Goal: Register for event/course: Sign up to attend an event or enroll in a course

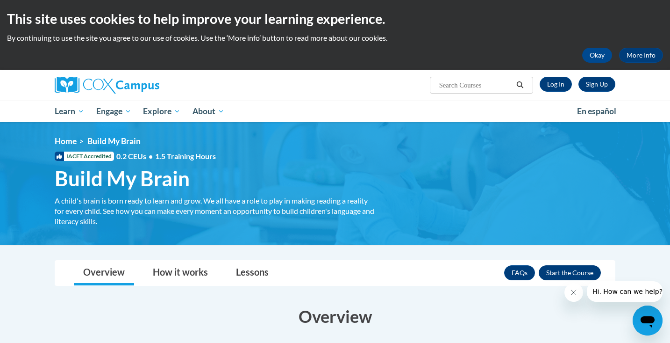
click at [572, 269] on button "Enroll" at bounding box center [570, 272] width 62 height 15
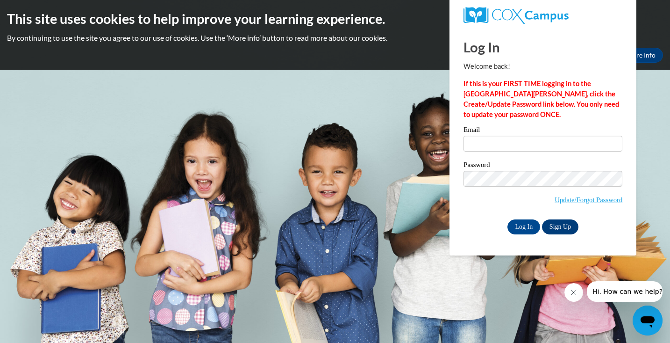
click at [561, 224] on link "Sign Up" at bounding box center [560, 226] width 36 height 15
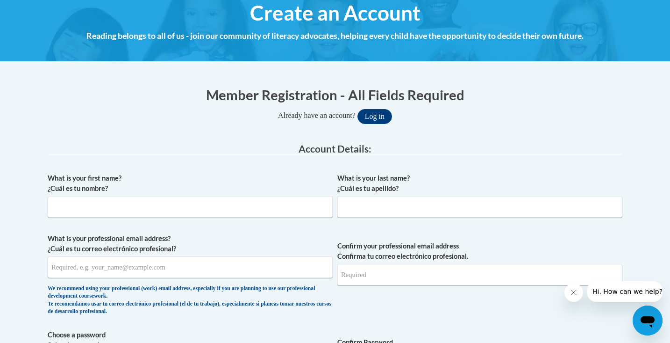
scroll to position [116, 0]
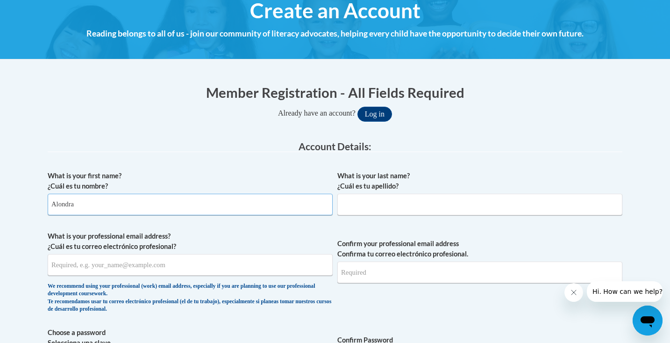
type input "Alondra"
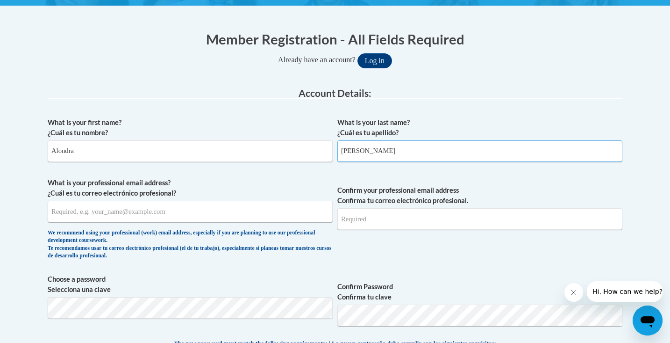
scroll to position [170, 0]
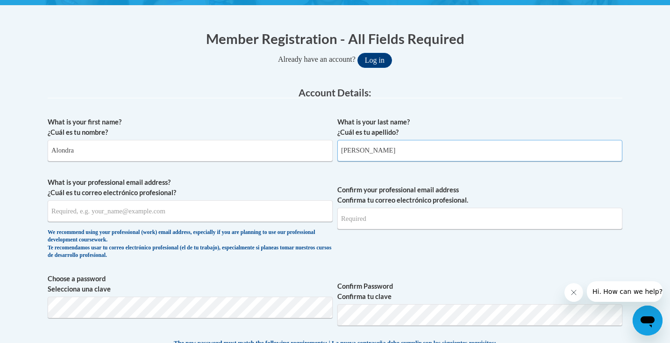
type input "Mora"
type input "z"
type input "Z1990984@students.niu.edu"
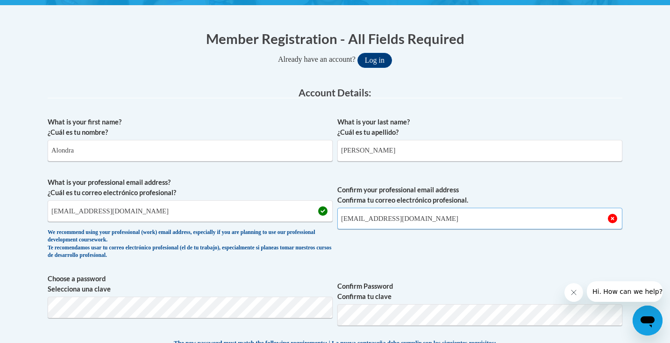
type input "Z1990984@students.niu.edu"
click at [238, 282] on label "Choose a password Selecciona una clave" at bounding box center [190, 283] width 285 height 21
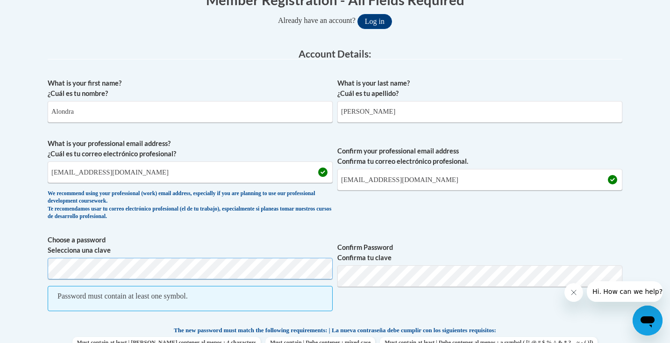
scroll to position [212, 0]
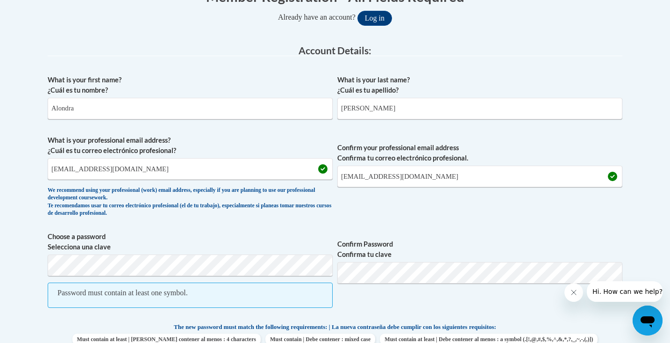
click at [77, 252] on span "Choose a password Selecciona una clave Password must contain at least one symbo…" at bounding box center [190, 274] width 285 height 86
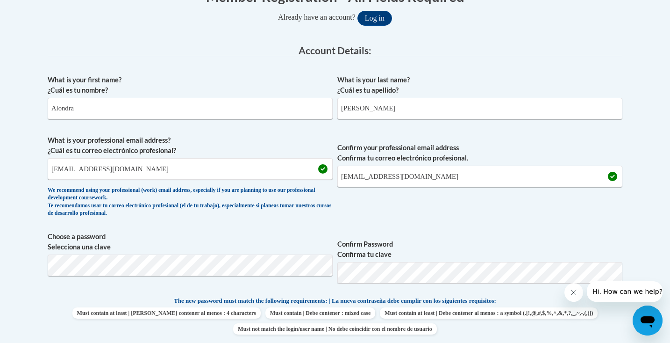
click at [476, 222] on div "What is your first name? ¿Cuál es tu nombre? Alondra What is your last name? ¿C…" at bounding box center [335, 283] width 575 height 426
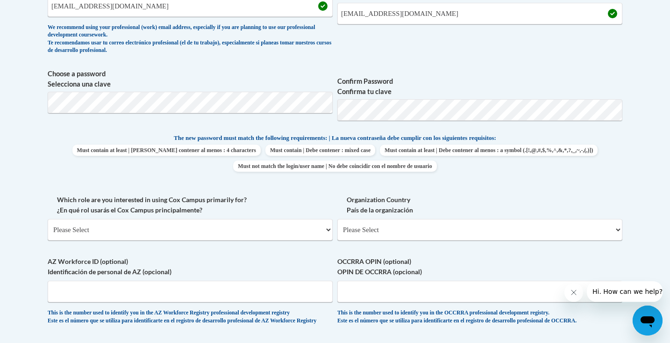
scroll to position [376, 0]
select select "5a18ea06-2b54-4451-96f2-d152daf9eac5"
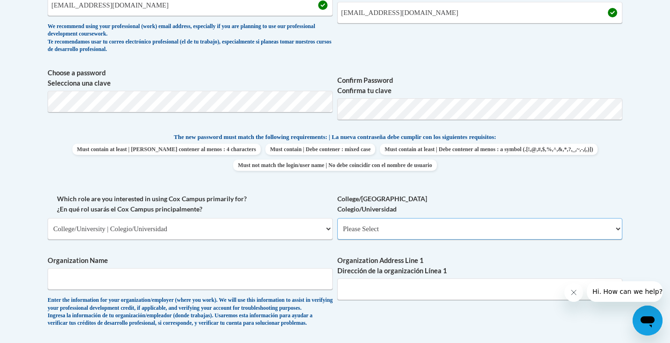
select select "99b32b07-cffc-426c-8bf6-0cd77760d84b"
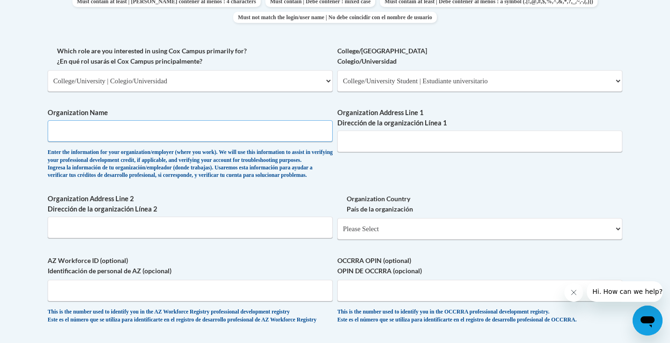
scroll to position [524, 0]
select select "ad49bcad-a171-4b2e-b99c-48b446064914"
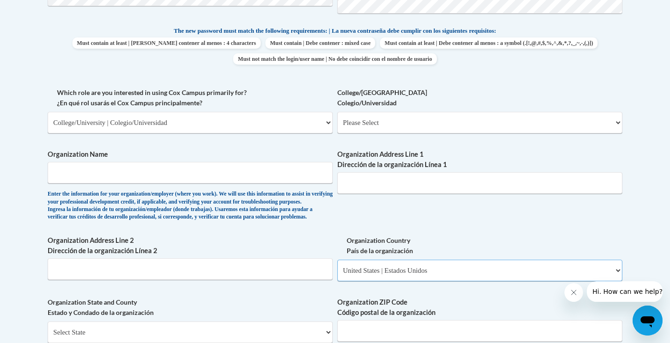
scroll to position [482, 0]
select select "99b32b07-cffc-426c-8bf6-0cd77760d84b"
click at [416, 227] on div "What is your first name? ¿Cuál es tu nombre? Alondra What is your last name? ¿C…" at bounding box center [335, 139] width 575 height 678
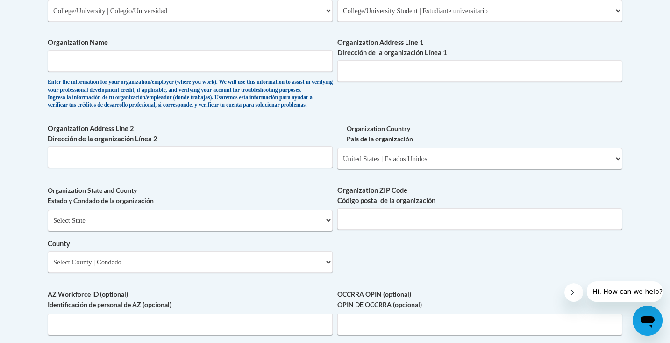
scroll to position [599, 0]
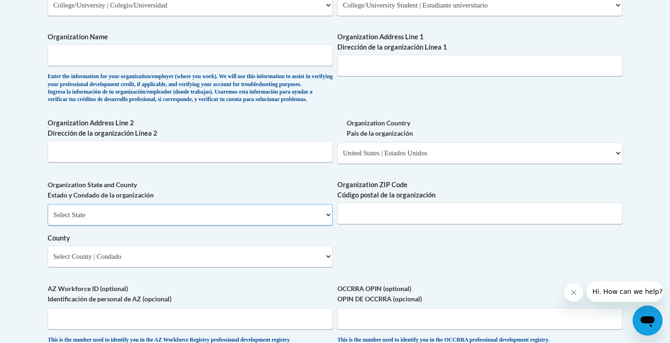
select select "Illinois"
click at [129, 252] on select "County" at bounding box center [190, 256] width 285 height 22
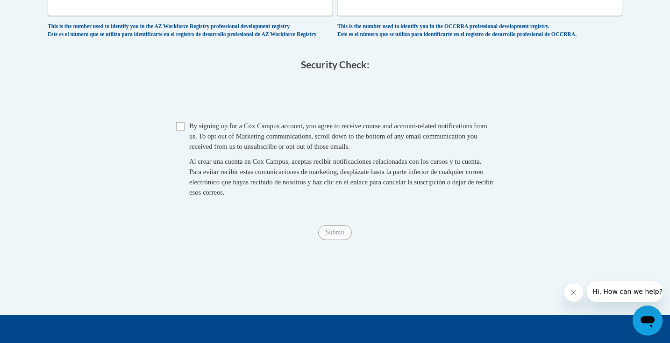
scroll to position [920, 0]
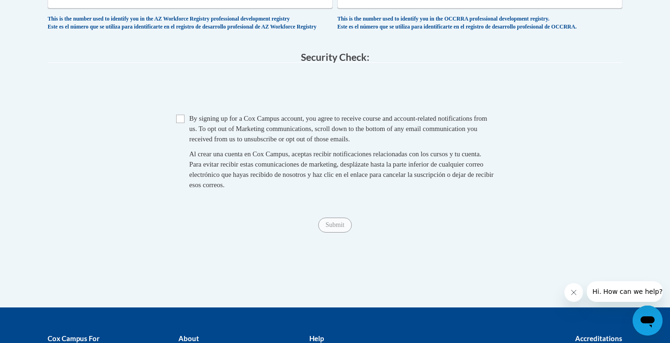
click at [178, 121] on input "Checkbox" at bounding box center [180, 119] width 8 height 8
checkbox input "true"
click at [338, 229] on input "Submit" at bounding box center [335, 224] width 34 height 15
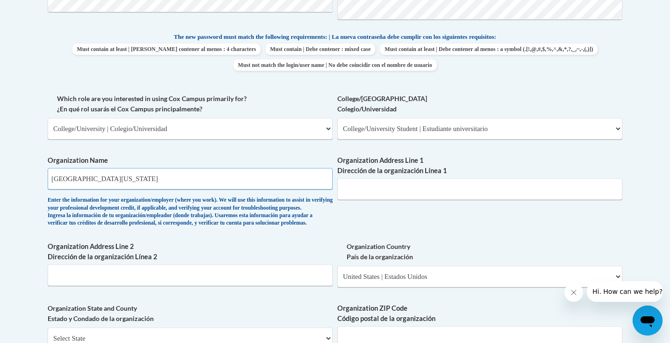
type input "Northern Illinois University"
click at [307, 227] on div "Enter the information for your organization/employer (where you work). We will …" at bounding box center [190, 211] width 285 height 31
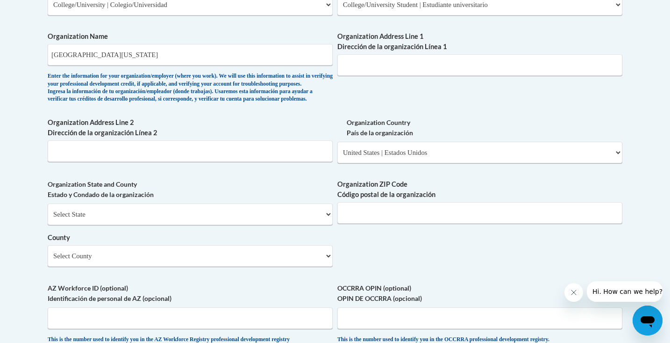
scroll to position [600, 0]
select select "DeKalb"
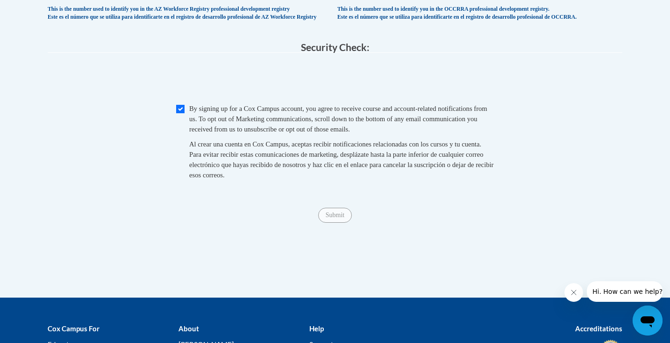
scroll to position [885, 0]
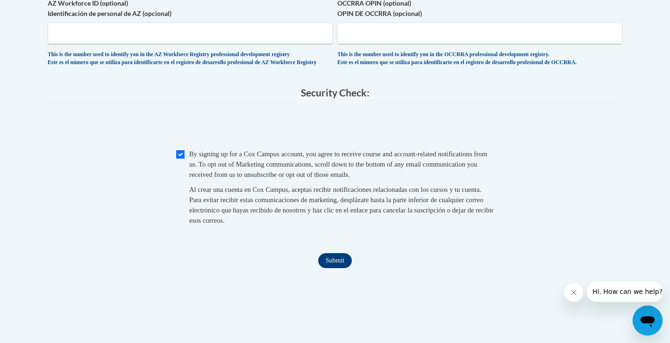
click at [333, 266] on input "Submit" at bounding box center [335, 260] width 34 height 15
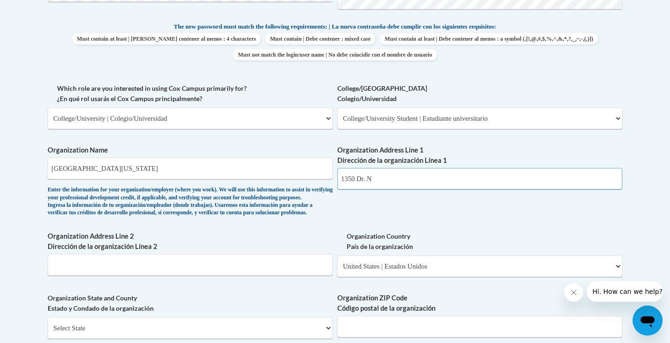
paste input "N, DeKalb, IL 60115"
click at [372, 171] on input "1350 Dr. N N, DeKalb, IL 60115" at bounding box center [480, 179] width 285 height 22
click at [400, 209] on div "What is your first name? ¿Cuál es tu nombre? Alondra What is your last name? ¿C…" at bounding box center [335, 135] width 575 height 678
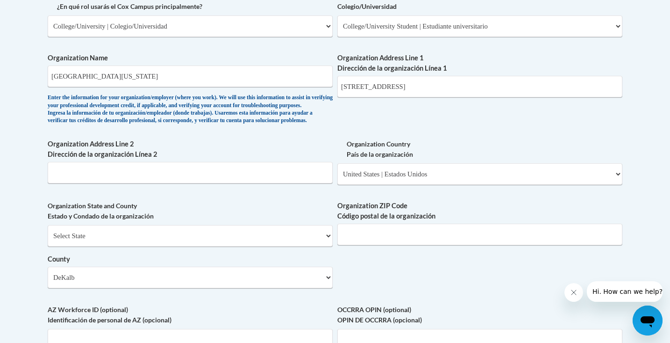
scroll to position [583, 0]
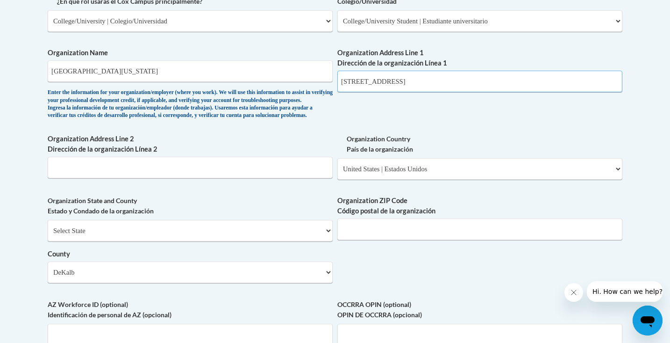
click at [434, 73] on input "1350 Dr. N, DeKalb, IL 60115" at bounding box center [480, 82] width 285 height 22
type input "1350 Dr. N, DeKalb, IL"
type input "60115"
click at [439, 278] on div "What is your first name? ¿Cuál es tu nombre? Alondra What is your last name? ¿C…" at bounding box center [335, 38] width 575 height 678
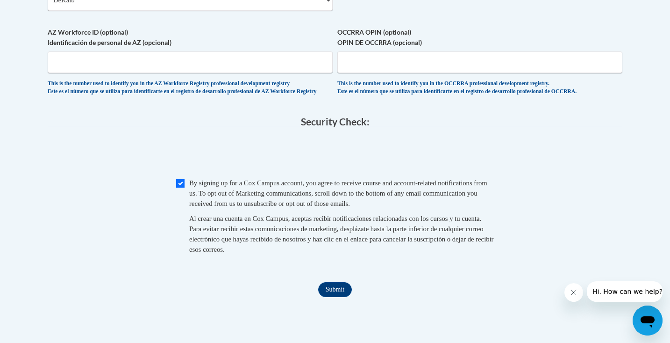
scroll to position [869, 0]
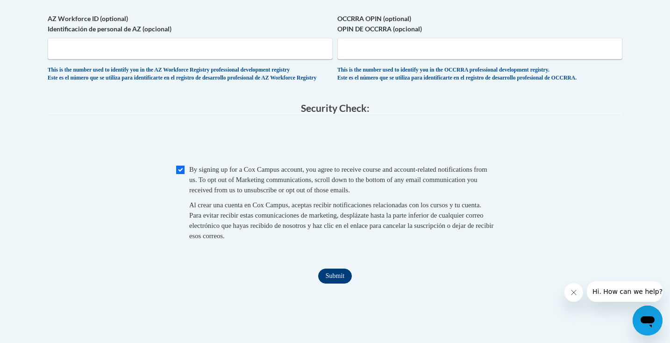
click at [338, 274] on input "Submit" at bounding box center [335, 275] width 34 height 15
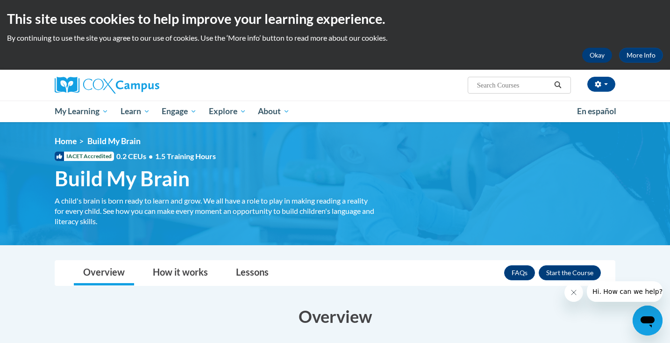
click at [595, 57] on button "Okay" at bounding box center [598, 55] width 30 height 15
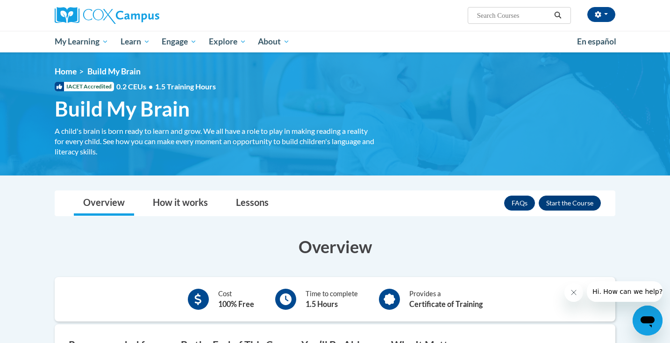
click at [564, 197] on button "Enroll" at bounding box center [570, 202] width 62 height 15
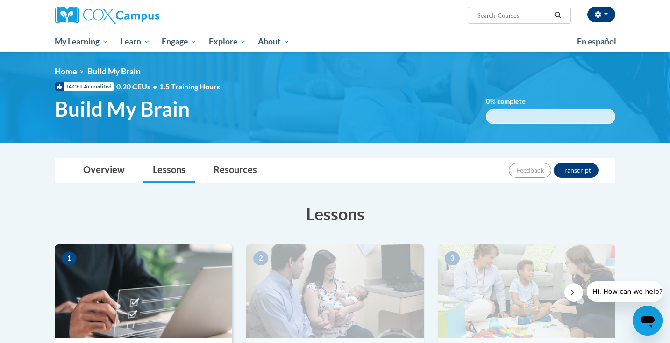
click at [604, 14] on button "button" at bounding box center [602, 14] width 28 height 15
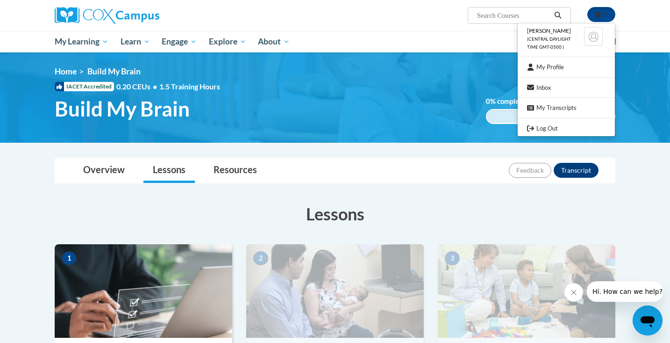
click at [376, 30] on div "Alondra Mora (Central Daylight Time GMT-0500 ) My Profile Inbox My Transcripts …" at bounding box center [335, 15] width 589 height 31
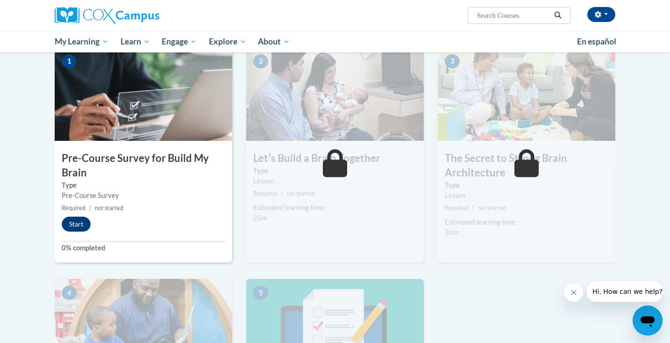
scroll to position [206, 0]
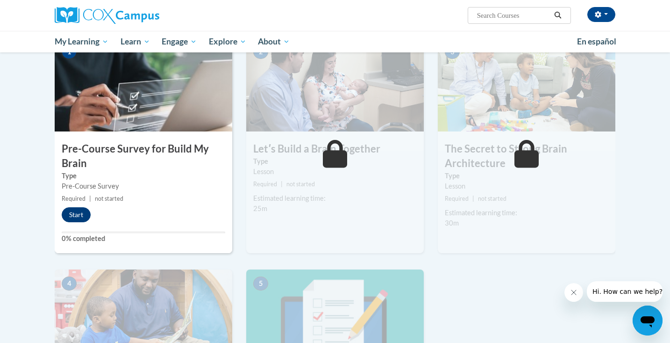
click at [82, 212] on button "Start" at bounding box center [76, 214] width 29 height 15
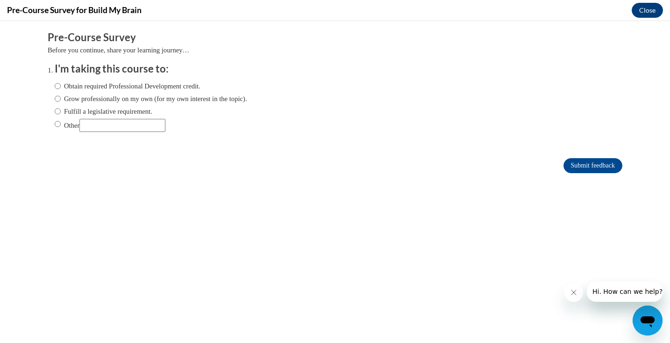
scroll to position [0, 0]
click at [58, 120] on input "Other" at bounding box center [58, 124] width 6 height 10
radio input "true"
click at [128, 119] on input "Other" at bounding box center [122, 125] width 86 height 13
type input "C"
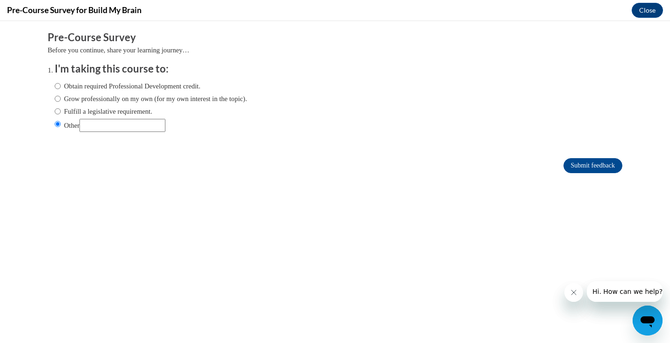
click at [295, 228] on div "Comments Pre-Course Survey Before you continue, share your learning journey… I'…" at bounding box center [335, 130] width 589 height 218
click at [585, 167] on input "Submit feedback" at bounding box center [593, 165] width 59 height 15
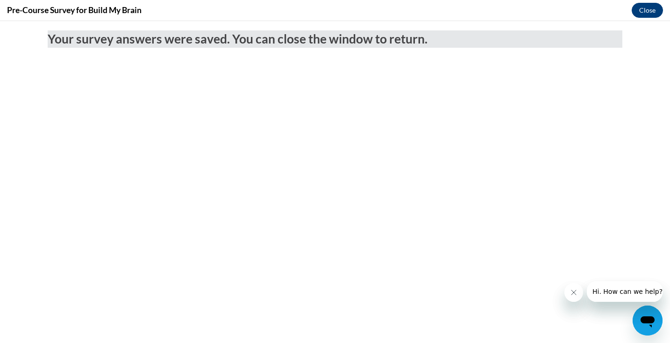
click at [642, 8] on button "Close" at bounding box center [647, 10] width 31 height 15
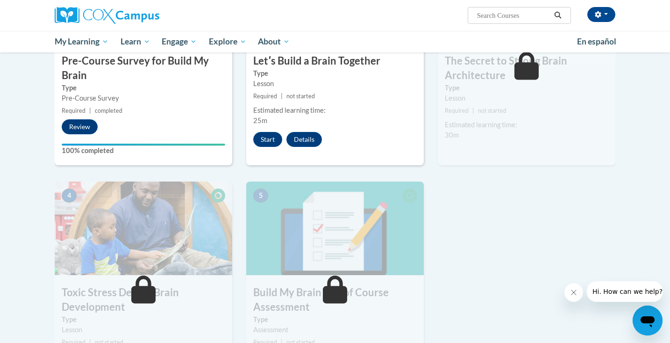
scroll to position [287, 0]
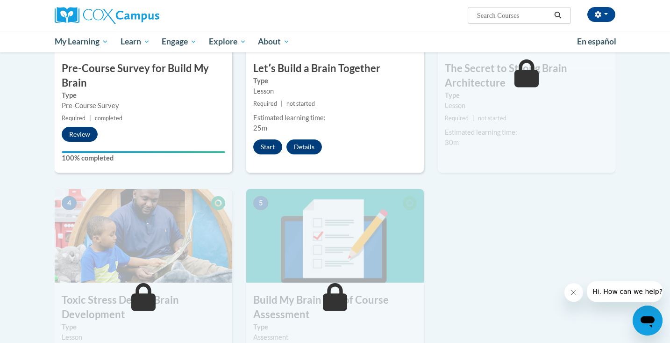
click at [266, 140] on button "Start" at bounding box center [267, 146] width 29 height 15
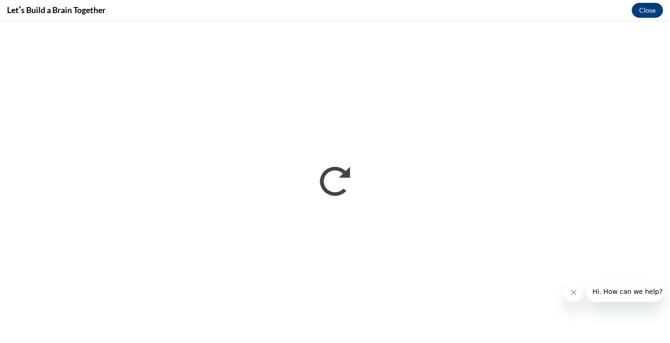
scroll to position [0, 0]
click at [572, 288] on button "Close message from company" at bounding box center [574, 292] width 19 height 19
click at [649, 14] on button "Close" at bounding box center [647, 10] width 31 height 15
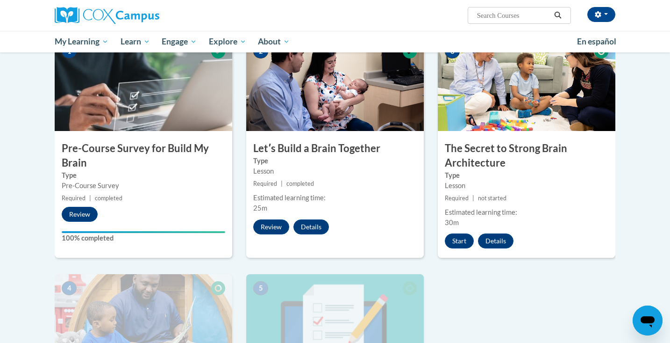
scroll to position [204, 0]
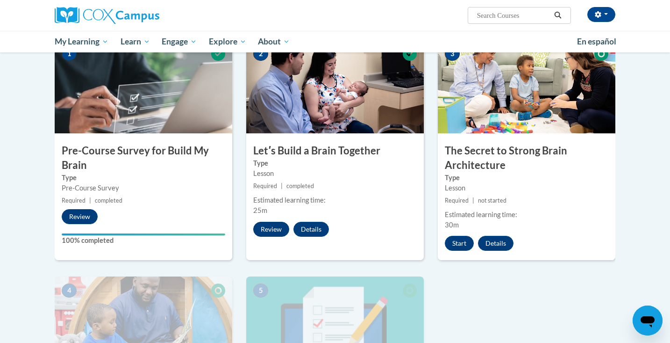
click at [276, 228] on button "Review" at bounding box center [271, 229] width 36 height 15
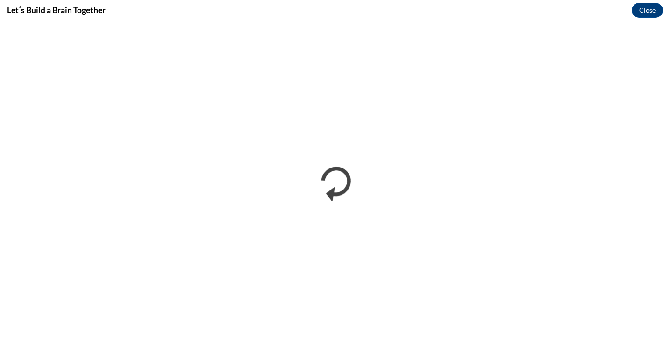
scroll to position [0, 0]
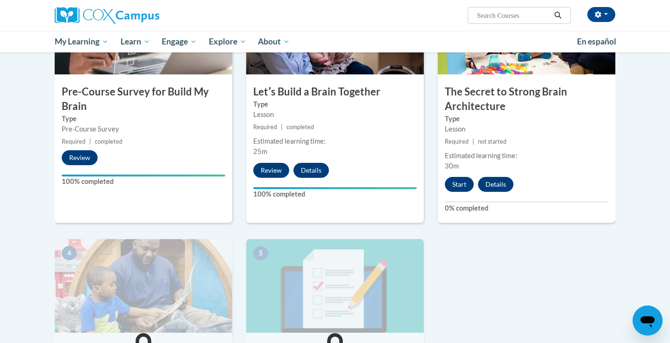
scroll to position [262, 0]
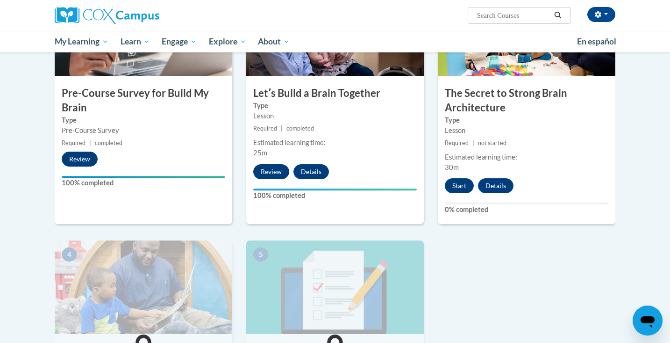
click at [276, 171] on button "Review" at bounding box center [271, 171] width 36 height 15
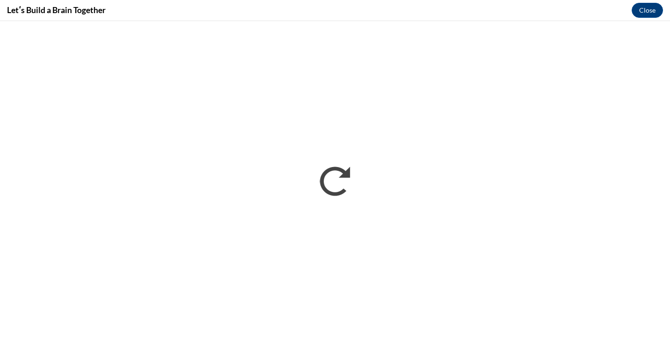
scroll to position [0, 0]
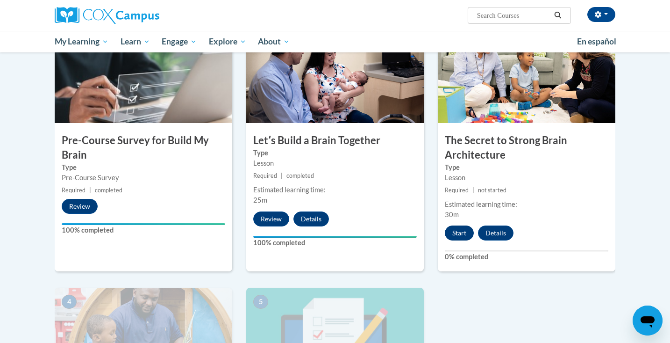
scroll to position [210, 0]
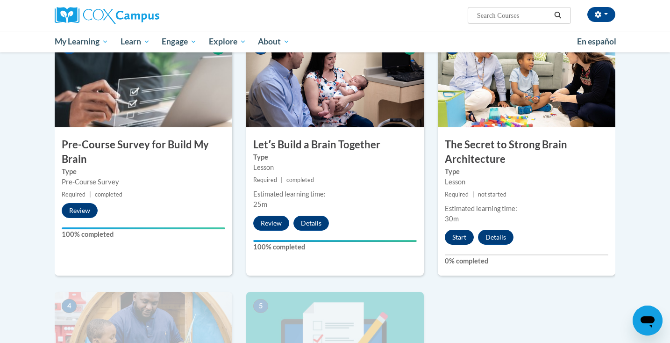
click at [465, 240] on button "Start" at bounding box center [459, 237] width 29 height 15
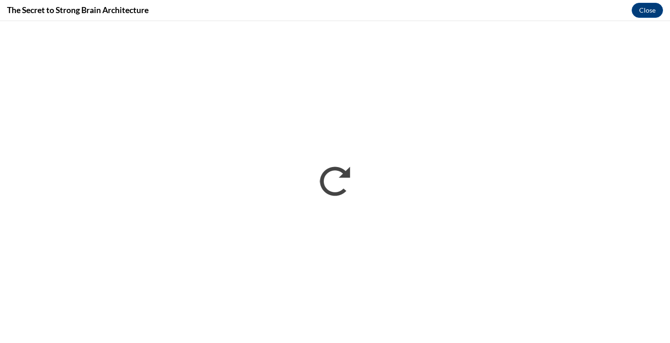
scroll to position [0, 0]
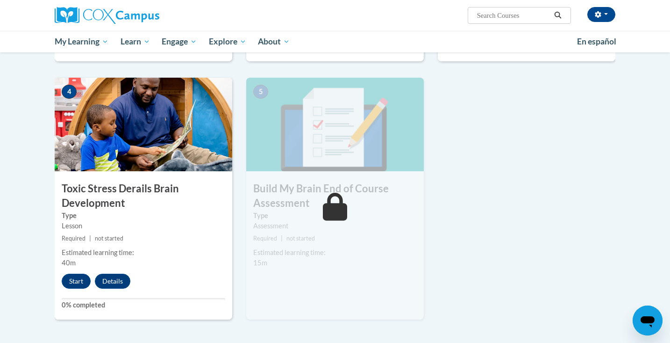
scroll to position [430, 0]
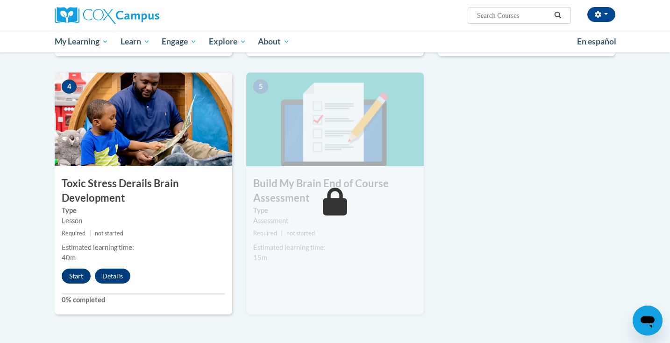
click at [72, 271] on button "Start" at bounding box center [76, 275] width 29 height 15
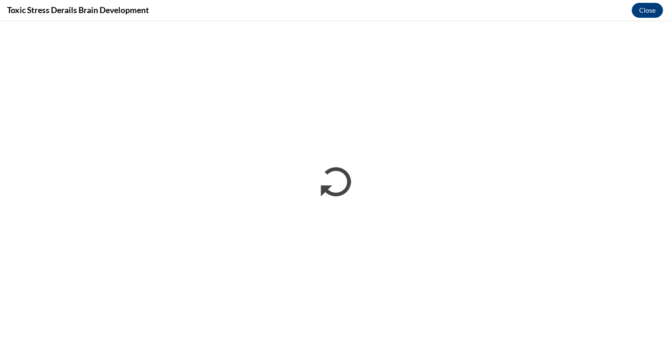
scroll to position [0, 0]
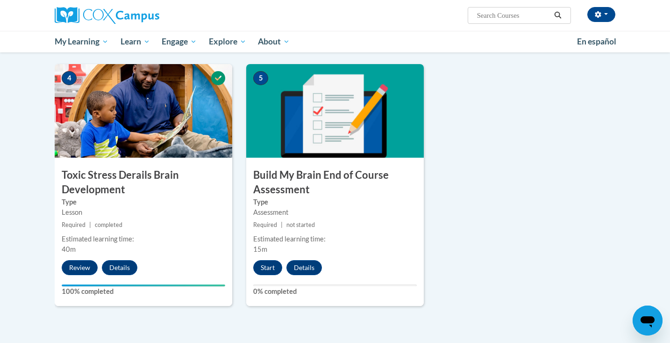
scroll to position [442, 0]
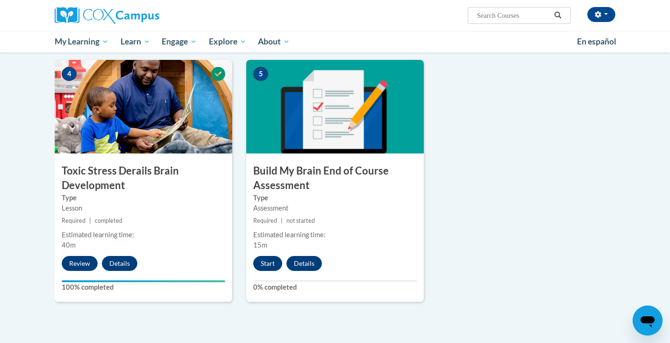
click at [267, 266] on button "Start" at bounding box center [267, 263] width 29 height 15
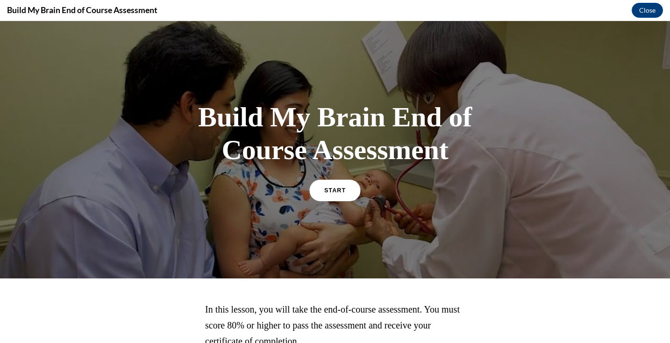
scroll to position [0, 0]
click at [336, 192] on span "START" at bounding box center [335, 190] width 22 height 7
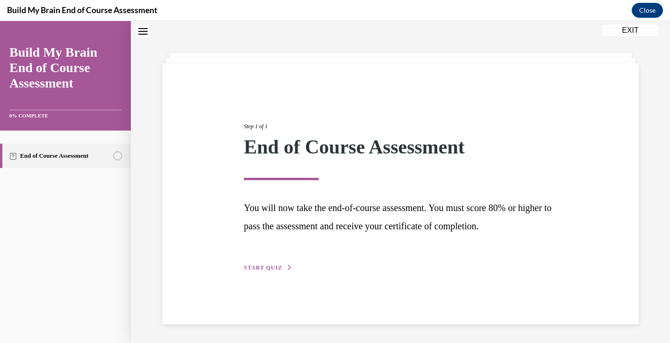
scroll to position [29, 0]
click at [274, 266] on span "START QUIZ" at bounding box center [263, 267] width 38 height 7
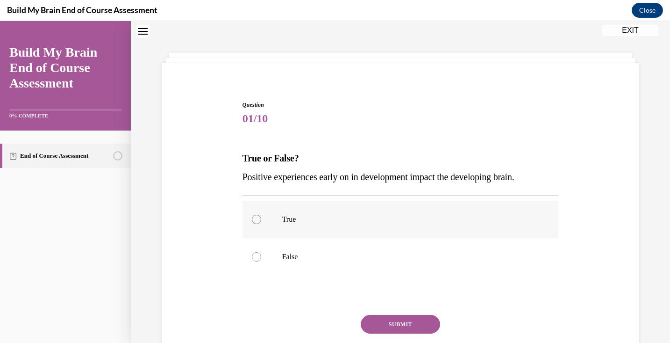
click at [251, 220] on label "True" at bounding box center [401, 219] width 316 height 37
click at [252, 220] on input "True" at bounding box center [256, 219] width 9 height 9
radio input "true"
click at [386, 324] on button "SUBMIT" at bounding box center [400, 324] width 79 height 19
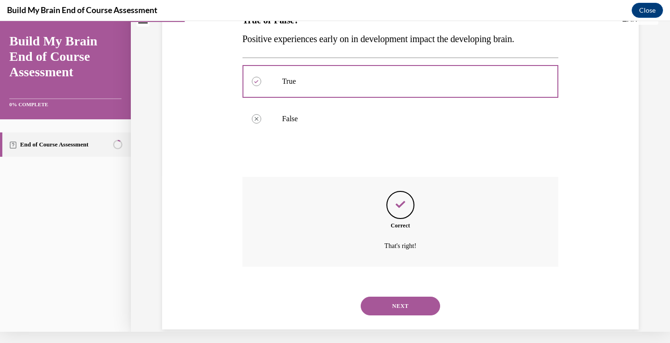
scroll to position [161, 0]
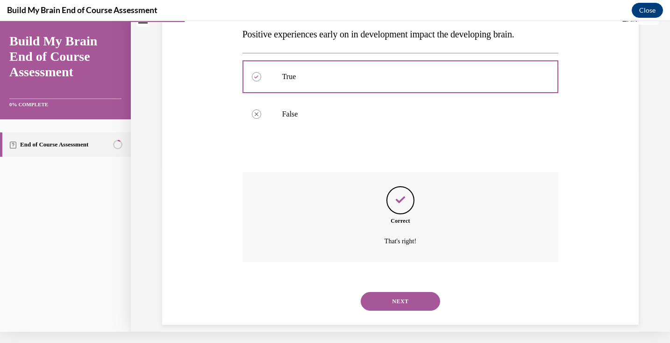
click at [403, 292] on button "NEXT" at bounding box center [400, 301] width 79 height 19
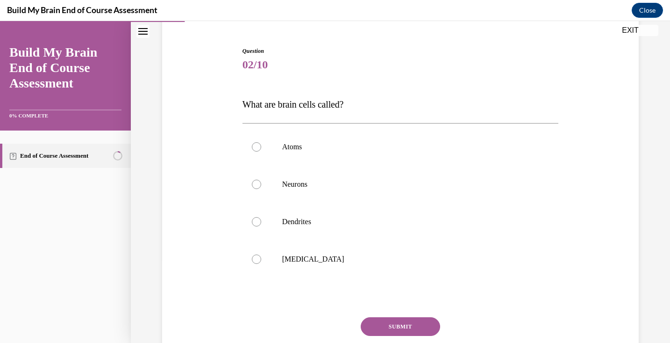
scroll to position [86, 0]
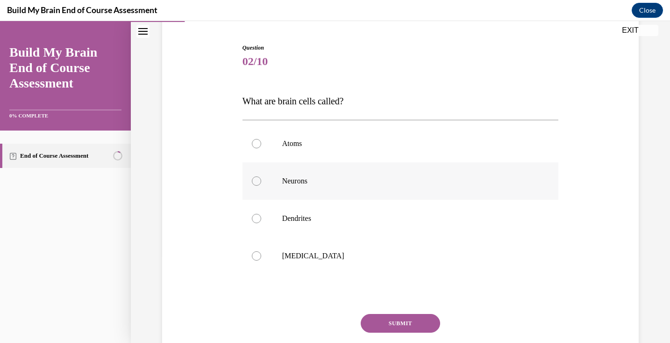
click at [258, 178] on div at bounding box center [256, 180] width 9 height 9
click at [258, 178] on input "Neurons" at bounding box center [256, 180] width 9 height 9
radio input "true"
click at [397, 320] on button "SUBMIT" at bounding box center [400, 323] width 79 height 19
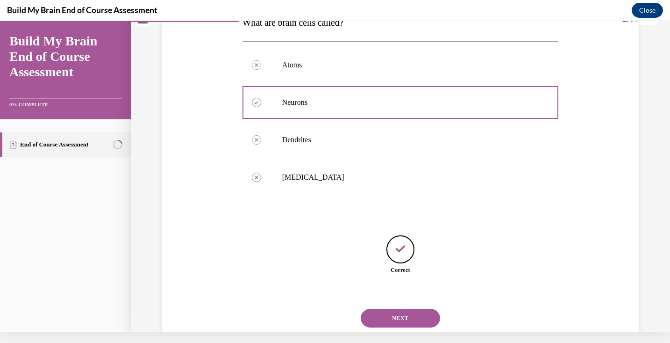
scroll to position [171, 0]
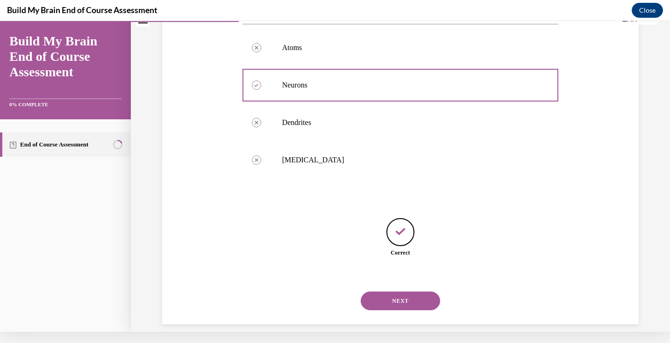
click at [403, 291] on button "NEXT" at bounding box center [400, 300] width 79 height 19
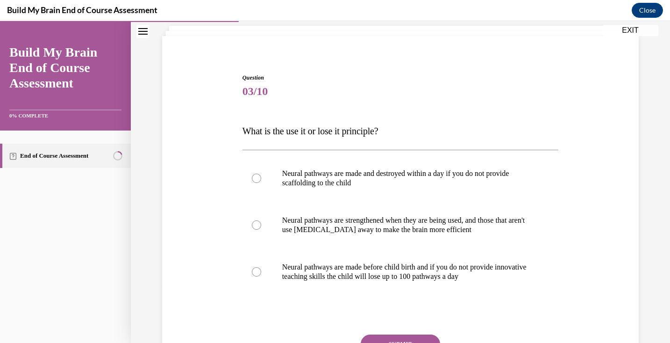
scroll to position [73, 0]
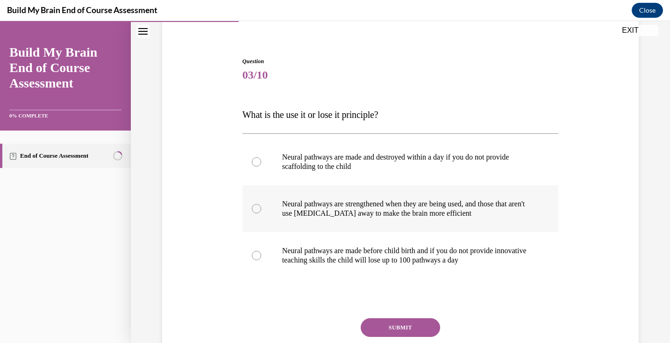
click at [279, 206] on label "Neural pathways are strengthened when they are being used, and those that aren'…" at bounding box center [401, 208] width 316 height 47
click at [261, 206] on input "Neural pathways are strengthened when they are being used, and those that aren'…" at bounding box center [256, 208] width 9 height 9
radio input "true"
click at [383, 325] on button "SUBMIT" at bounding box center [400, 327] width 79 height 19
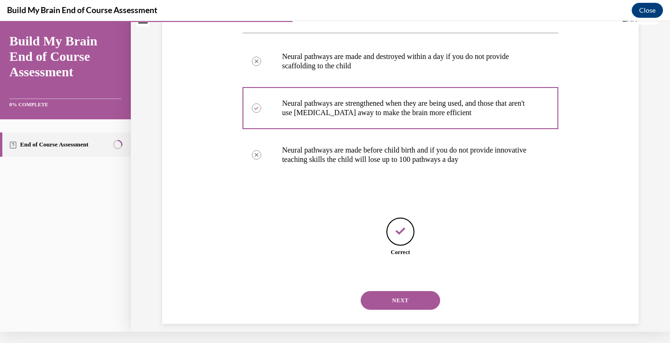
scroll to position [162, 0]
click at [402, 291] on button "NEXT" at bounding box center [400, 300] width 79 height 19
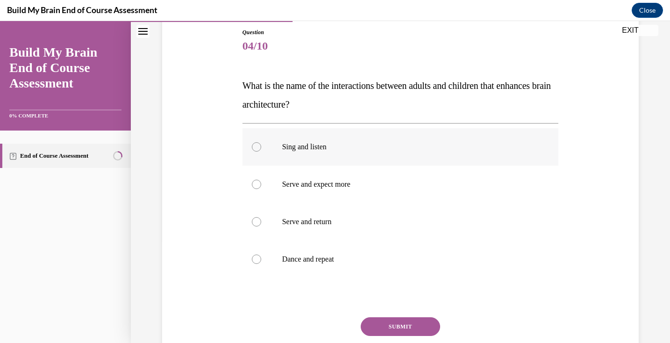
scroll to position [103, 0]
click at [360, 229] on label "Serve and return" at bounding box center [401, 220] width 316 height 37
click at [261, 225] on input "Serve and return" at bounding box center [256, 220] width 9 height 9
radio input "true"
click at [388, 325] on button "SUBMIT" at bounding box center [400, 325] width 79 height 19
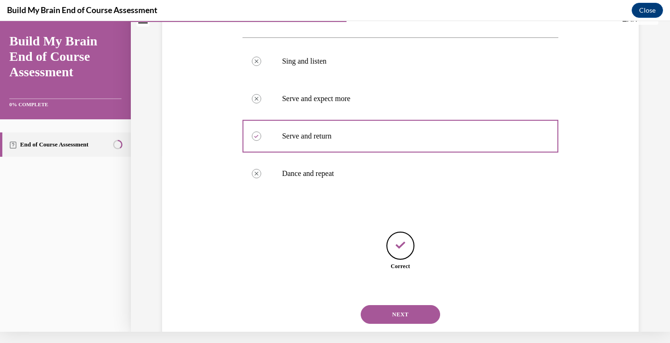
scroll to position [174, 0]
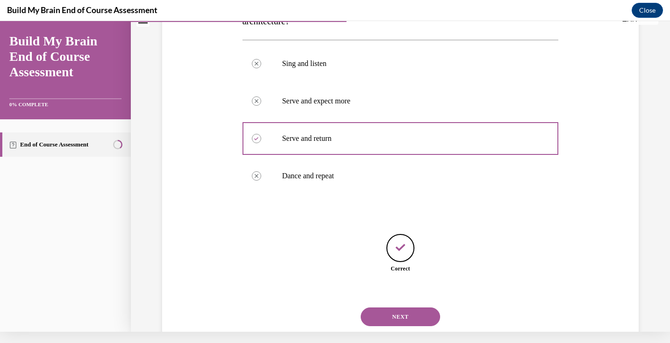
click at [403, 307] on button "NEXT" at bounding box center [400, 316] width 79 height 19
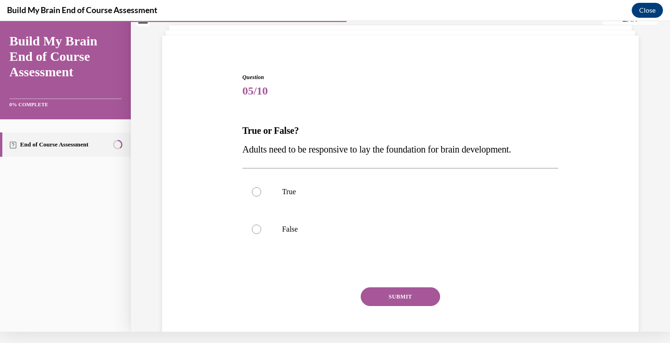
scroll to position [48, 0]
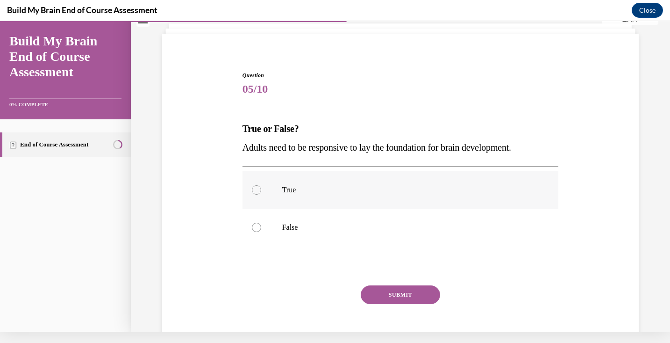
click at [253, 191] on div at bounding box center [256, 189] width 9 height 9
click at [253, 191] on input "True" at bounding box center [256, 189] width 9 height 9
radio input "true"
click at [406, 297] on button "SUBMIT" at bounding box center [400, 294] width 79 height 19
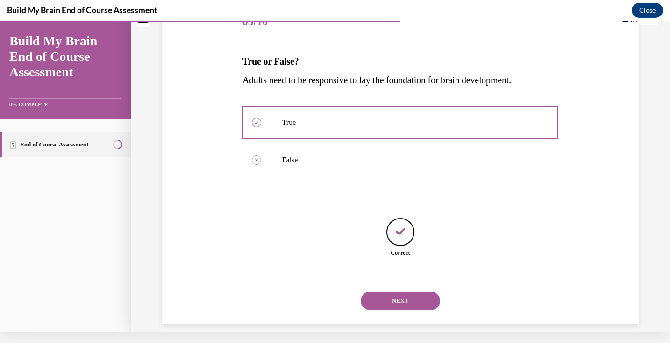
click at [399, 293] on button "NEXT" at bounding box center [400, 300] width 79 height 19
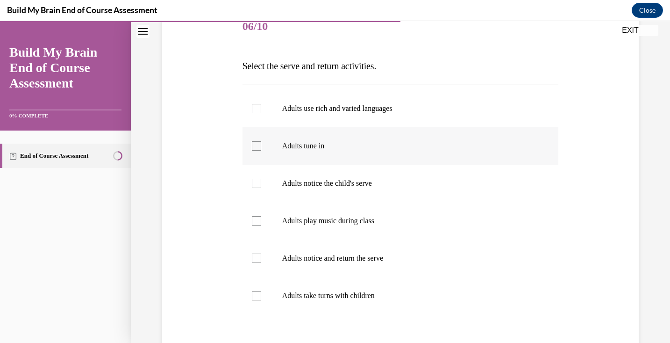
scroll to position [125, 0]
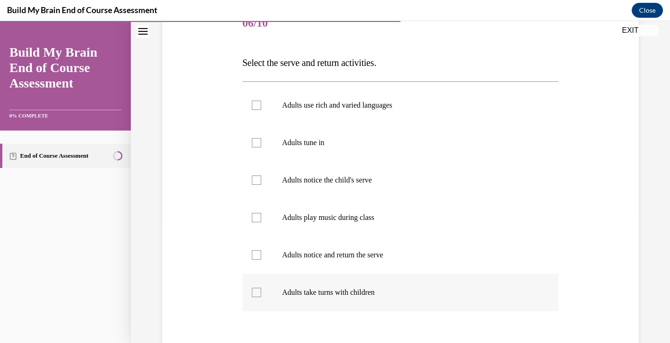
click at [253, 295] on div at bounding box center [256, 292] width 9 height 9
click at [253, 295] on input "Adults take turns with children" at bounding box center [256, 292] width 9 height 9
checkbox input "true"
click at [257, 254] on div at bounding box center [256, 254] width 9 height 9
click at [257, 254] on input "Adults notice and return the serve" at bounding box center [256, 254] width 9 height 9
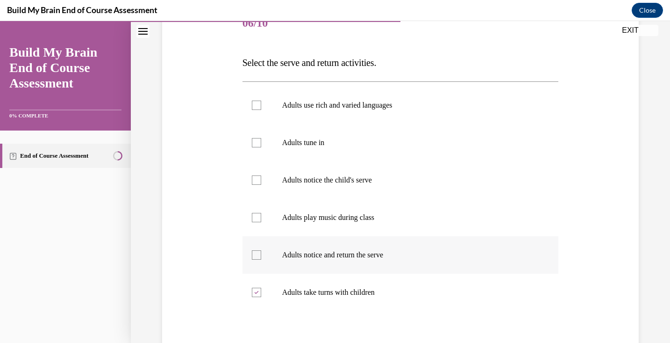
checkbox input "true"
click at [257, 180] on div at bounding box center [256, 179] width 9 height 9
click at [257, 180] on input "Adults notice the child's serve" at bounding box center [256, 179] width 9 height 9
checkbox input "true"
click at [258, 144] on div at bounding box center [256, 142] width 9 height 9
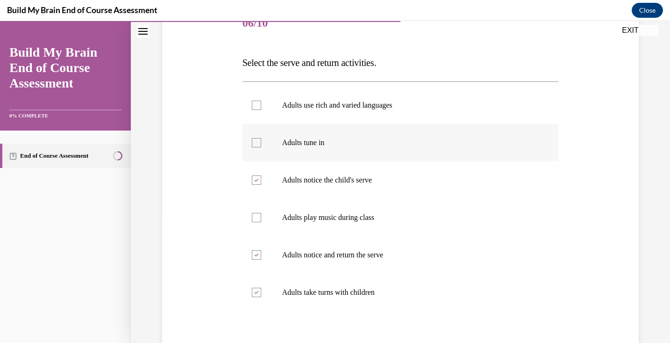
click at [258, 144] on input "Adults tune in" at bounding box center [256, 142] width 9 height 9
checkbox input "true"
click at [261, 105] on div at bounding box center [256, 105] width 9 height 9
click at [261, 105] on input "Adults use rich and varied languages" at bounding box center [256, 105] width 9 height 9
checkbox input "true"
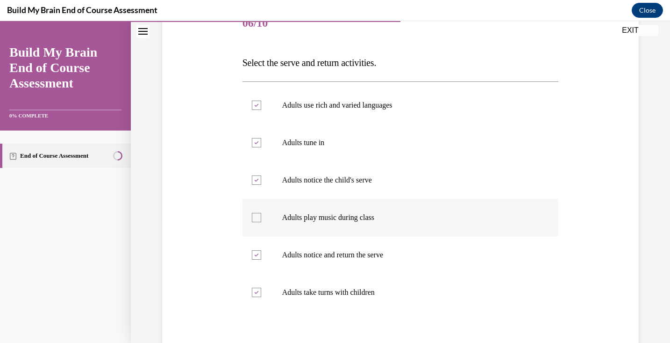
click at [261, 222] on label "Adults play music during class" at bounding box center [401, 217] width 316 height 37
click at [261, 222] on input "Adults play music during class" at bounding box center [256, 217] width 9 height 9
checkbox input "true"
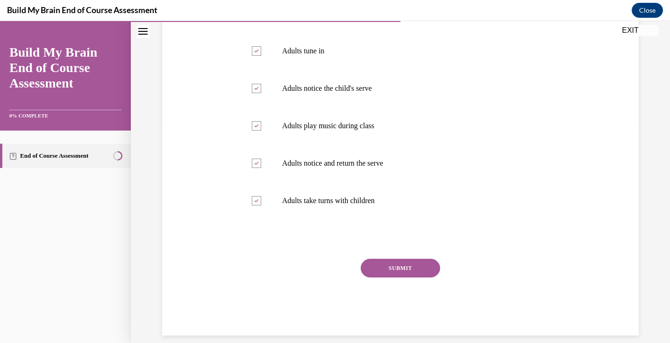
click at [416, 266] on button "SUBMIT" at bounding box center [400, 268] width 79 height 19
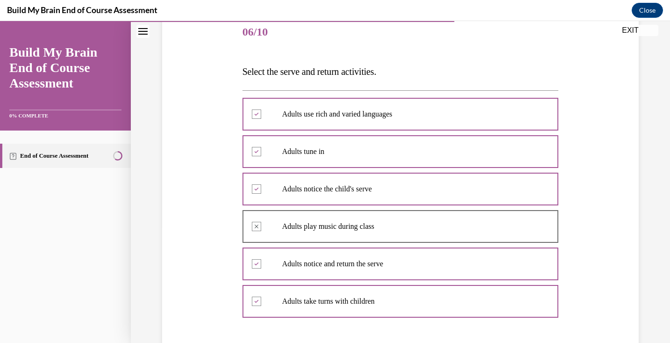
scroll to position [113, 0]
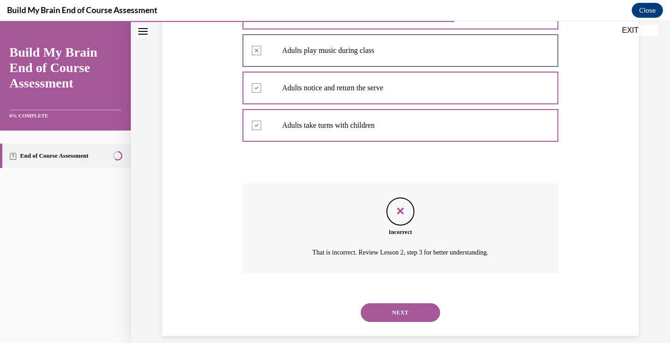
click at [416, 304] on button "NEXT" at bounding box center [400, 312] width 79 height 19
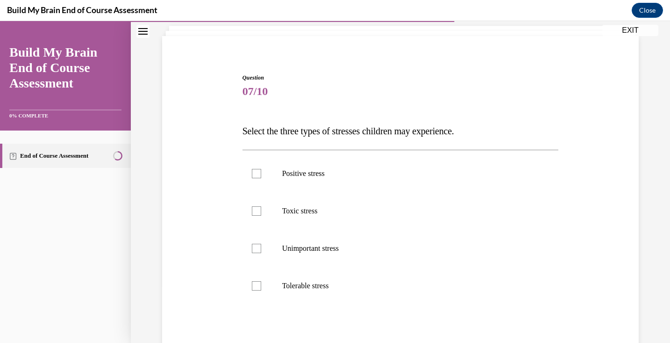
scroll to position [60, 0]
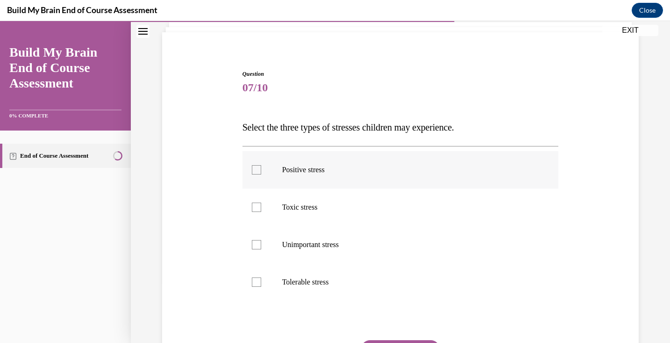
click at [253, 163] on label "Positive stress" at bounding box center [401, 169] width 316 height 37
click at [253, 165] on input "Positive stress" at bounding box center [256, 169] width 9 height 9
checkbox input "true"
click at [256, 198] on label "Toxic stress" at bounding box center [401, 206] width 316 height 37
click at [256, 202] on input "Toxic stress" at bounding box center [256, 206] width 9 height 9
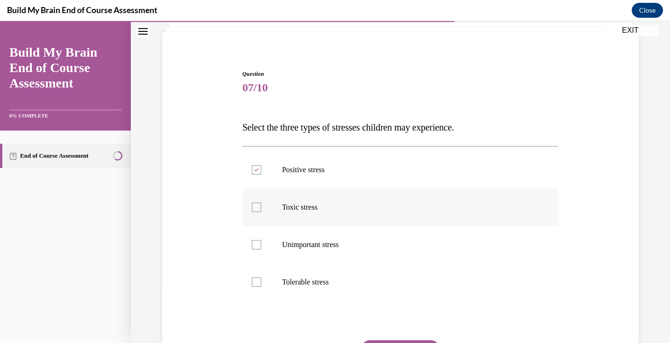
checkbox input "true"
click at [254, 279] on div at bounding box center [256, 281] width 9 height 9
click at [254, 279] on input "Tolerable stress" at bounding box center [256, 281] width 9 height 9
checkbox input "true"
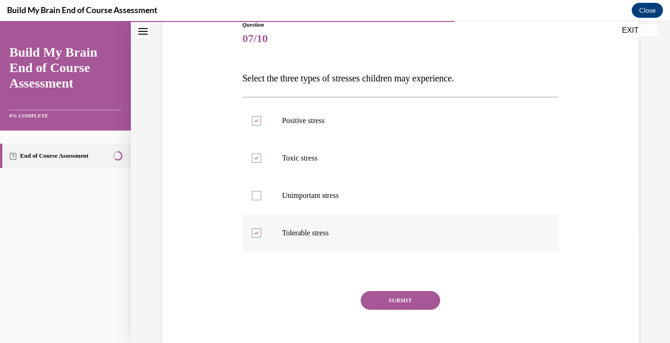
scroll to position [121, 0]
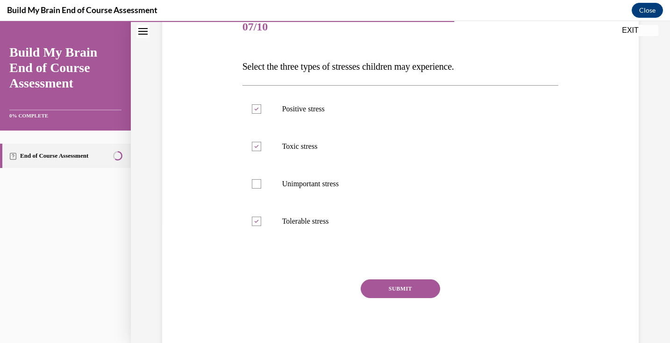
click at [403, 286] on button "SUBMIT" at bounding box center [400, 288] width 79 height 19
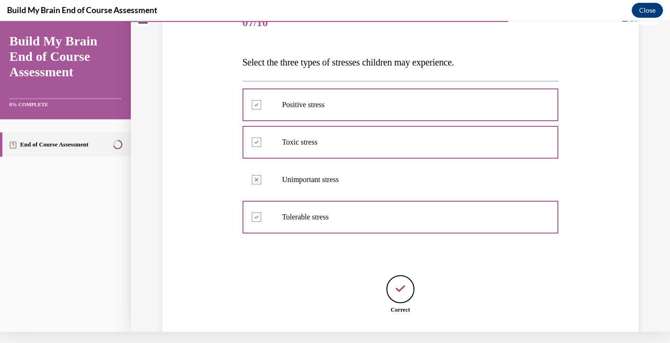
scroll to position [171, 0]
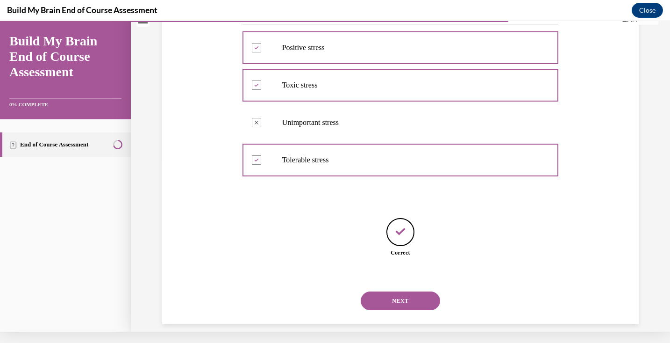
click at [402, 293] on button "NEXT" at bounding box center [400, 300] width 79 height 19
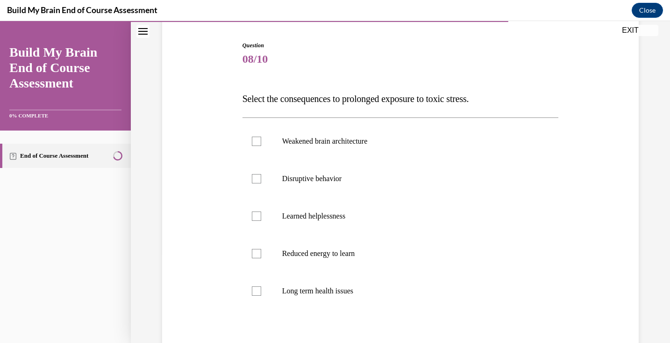
scroll to position [89, 0]
click at [254, 142] on div at bounding box center [256, 140] width 9 height 9
click at [254, 142] on input "Weakened brain architecture" at bounding box center [256, 140] width 9 height 9
checkbox input "true"
click at [253, 173] on label "Disruptive behavior" at bounding box center [401, 177] width 316 height 37
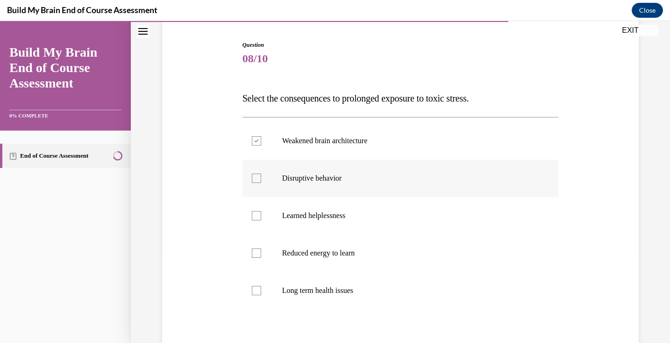
click at [253, 173] on input "Disruptive behavior" at bounding box center [256, 177] width 9 height 9
checkbox input "true"
click at [254, 256] on div at bounding box center [256, 252] width 9 height 9
click at [254, 256] on input "Reduced energy to learn" at bounding box center [256, 252] width 9 height 9
checkbox input "true"
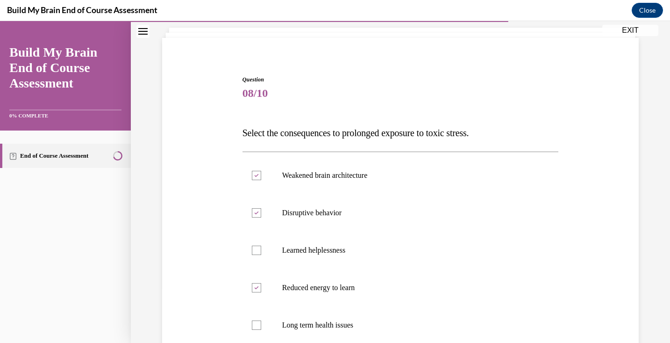
scroll to position [54, 0]
click at [252, 324] on div at bounding box center [256, 325] width 9 height 9
click at [252, 324] on input "Long term health issues" at bounding box center [256, 325] width 9 height 9
checkbox input "true"
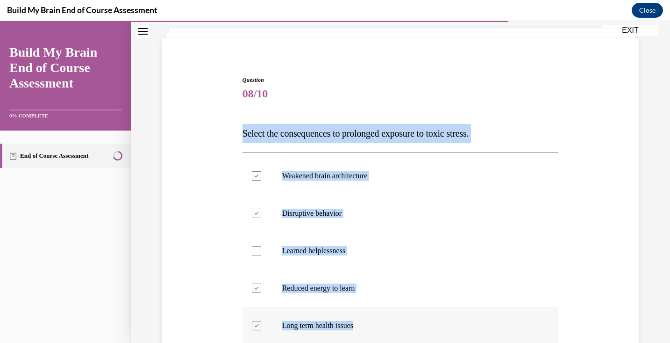
drag, startPoint x: 241, startPoint y: 134, endPoint x: 362, endPoint y: 325, distance: 226.1
click at [362, 325] on div "Question 08/10 Select the consequences to prolonged exposure to toxic stress. W…" at bounding box center [400, 261] width 321 height 398
copy div "Select the consequences to prolonged exposure to toxic stress. Weakened brain a…"
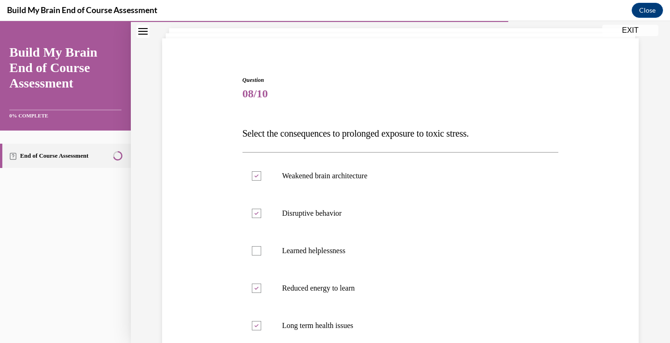
click at [511, 65] on div "Question 08/10 Select the consequences to prolonged exposure to toxic stress. W…" at bounding box center [400, 261] width 321 height 398
click at [255, 250] on div at bounding box center [256, 250] width 9 height 9
click at [255, 250] on input "Learned helplessness" at bounding box center [256, 250] width 9 height 9
checkbox input "true"
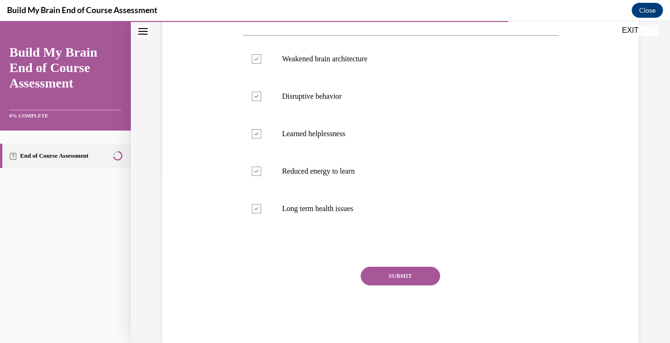
click at [377, 271] on button "SUBMIT" at bounding box center [400, 275] width 79 height 19
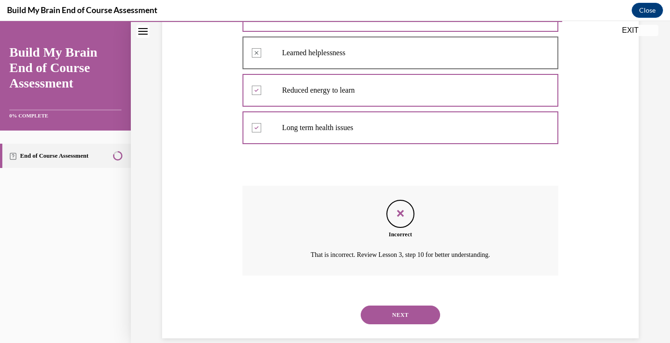
scroll to position [254, 0]
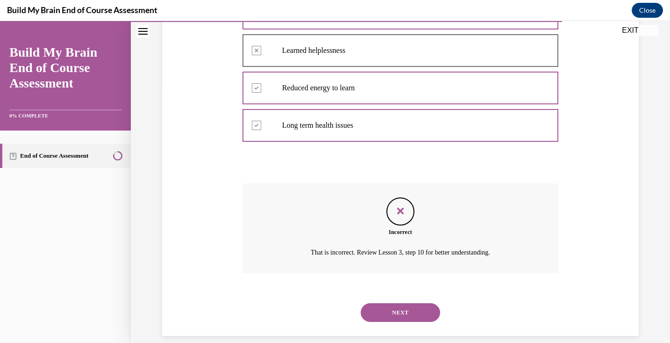
click at [403, 306] on button "NEXT" at bounding box center [400, 312] width 79 height 19
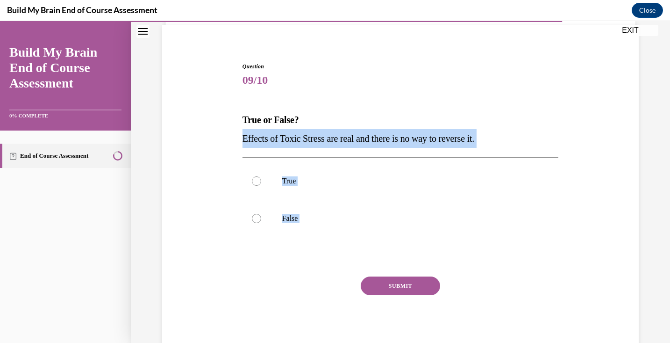
drag, startPoint x: 241, startPoint y: 135, endPoint x: 236, endPoint y: 277, distance: 141.7
click at [236, 277] on div "Question 09/10 True or False? Effects of Toxic Stress are real and there is no …" at bounding box center [401, 193] width 482 height 319
copy div "Effects of Toxic Stress are real and there is no way to reverse it. True False …"
click at [329, 224] on label "False" at bounding box center [401, 218] width 316 height 37
click at [261, 223] on input "False" at bounding box center [256, 218] width 9 height 9
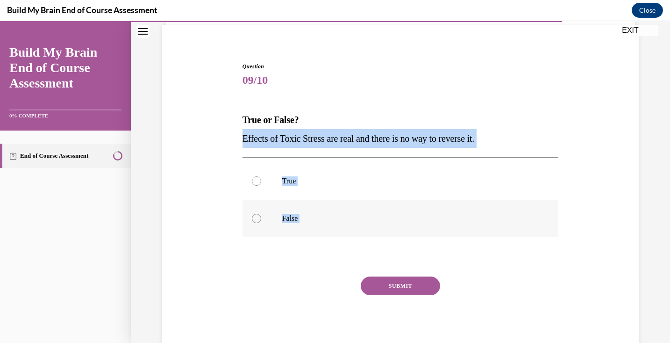
radio input "true"
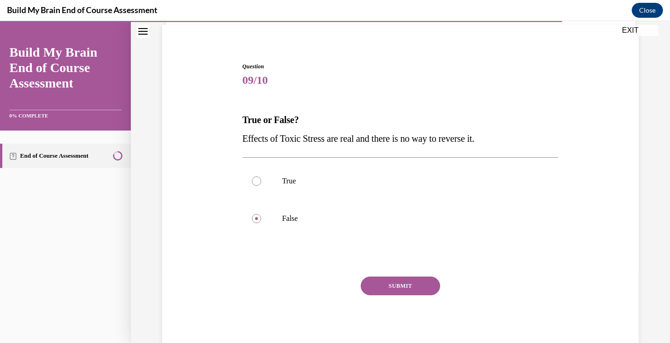
click at [403, 288] on button "SUBMIT" at bounding box center [400, 285] width 79 height 19
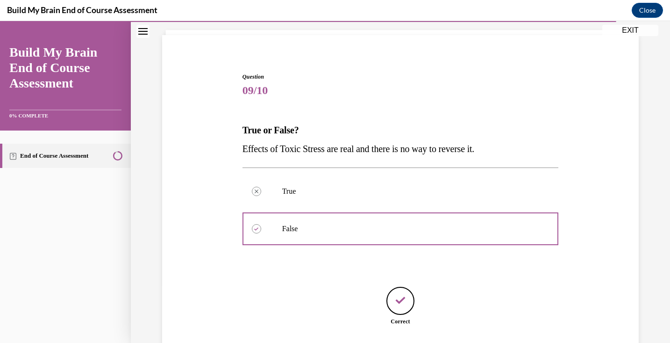
scroll to position [115, 0]
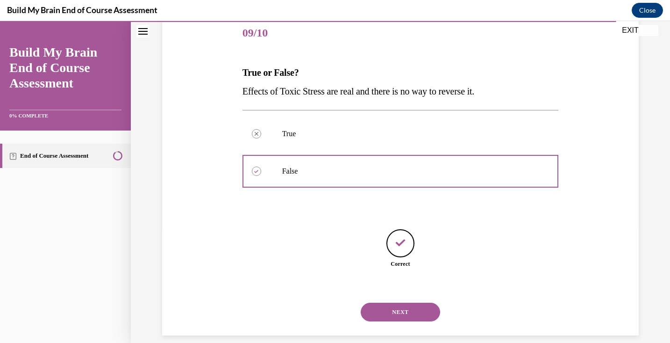
click at [403, 302] on button "NEXT" at bounding box center [400, 311] width 79 height 19
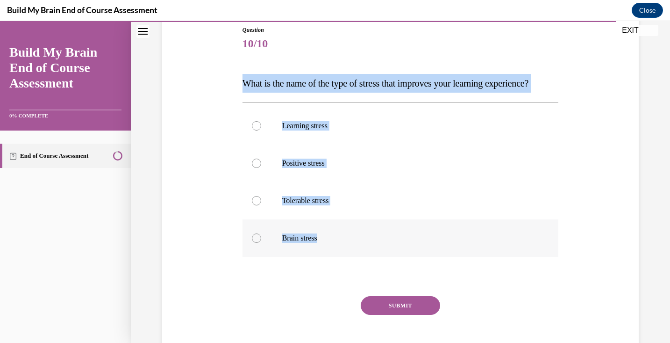
drag, startPoint x: 240, startPoint y: 80, endPoint x: 334, endPoint y: 258, distance: 201.4
click at [334, 258] on div "Question 10/10 What is the name of the type of stress that improves your learni…" at bounding box center [400, 192] width 321 height 361
copy div "What is the name of the type of stress that improves your learning experience? …"
click at [263, 182] on label "Positive stress" at bounding box center [401, 162] width 316 height 37
click at [261, 168] on input "Positive stress" at bounding box center [256, 162] width 9 height 9
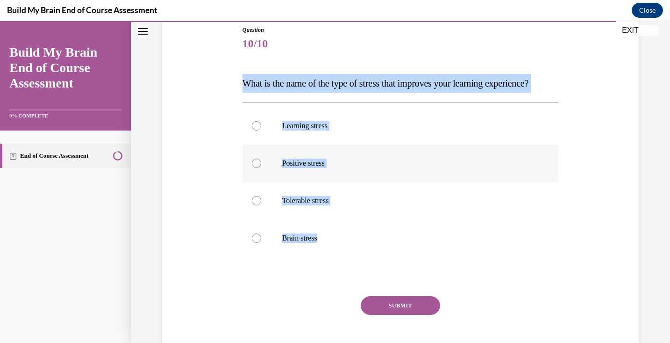
radio input "true"
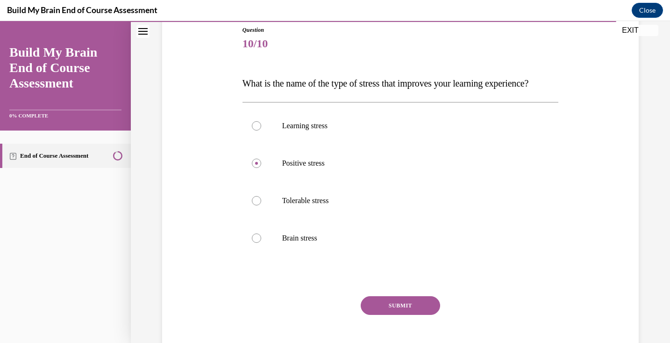
click at [380, 315] on button "SUBMIT" at bounding box center [400, 305] width 79 height 19
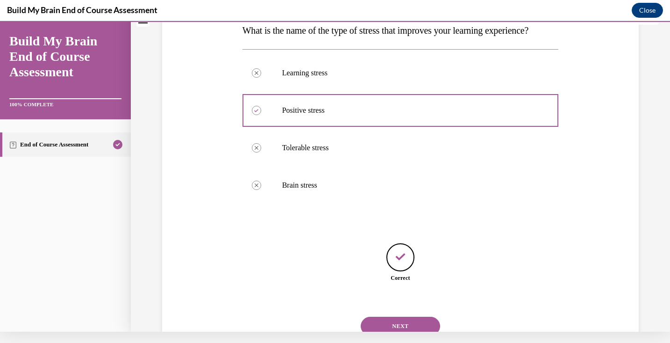
scroll to position [190, 0]
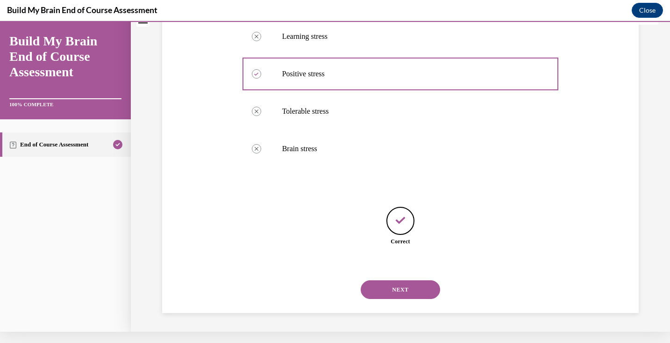
click at [384, 290] on button "NEXT" at bounding box center [400, 289] width 79 height 19
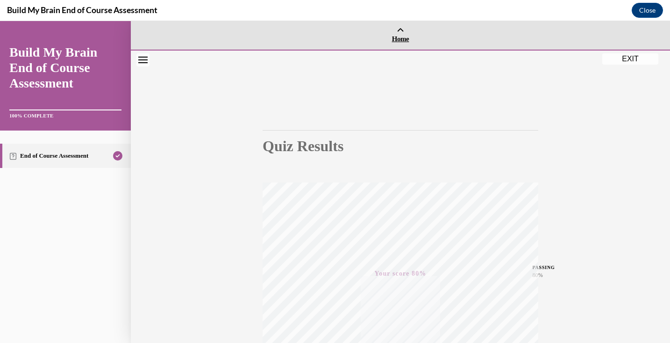
scroll to position [0, 0]
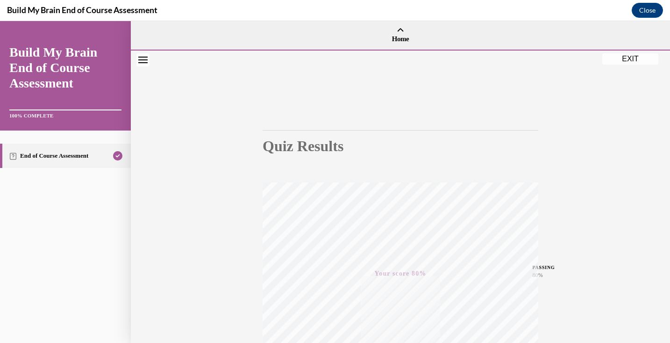
click at [634, 57] on button "EXIT" at bounding box center [631, 58] width 56 height 11
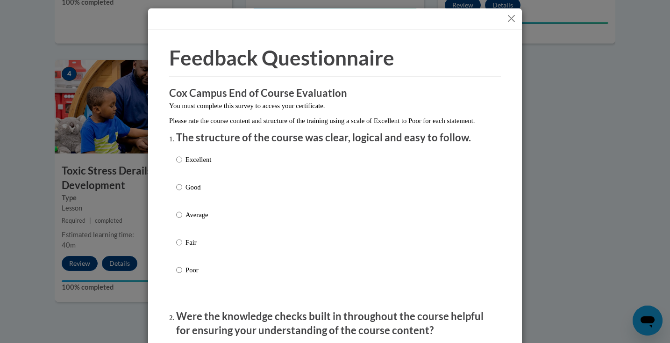
click at [510, 17] on button "Close" at bounding box center [512, 19] width 12 height 12
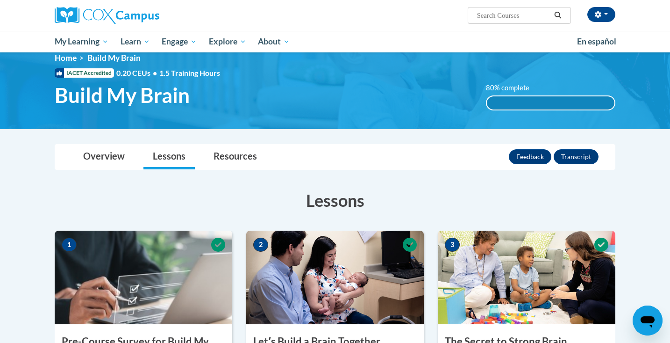
scroll to position [11, 0]
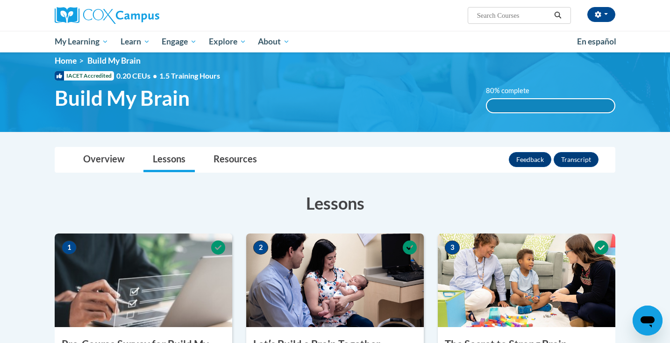
click at [514, 90] on label "80% complete" at bounding box center [513, 91] width 54 height 10
click at [490, 97] on div "80% complete 80% complete 0.001%" at bounding box center [551, 100] width 144 height 28
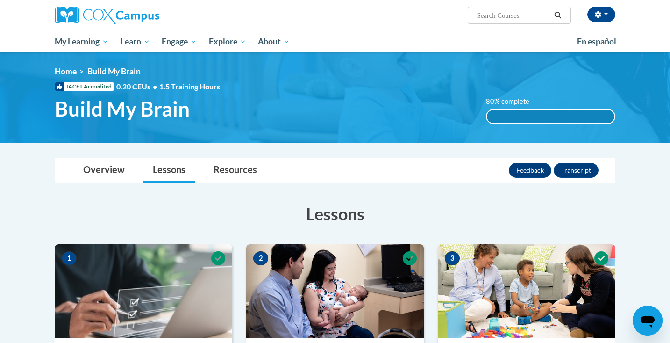
scroll to position [0, 0]
click at [523, 169] on button "Feedback" at bounding box center [530, 170] width 43 height 15
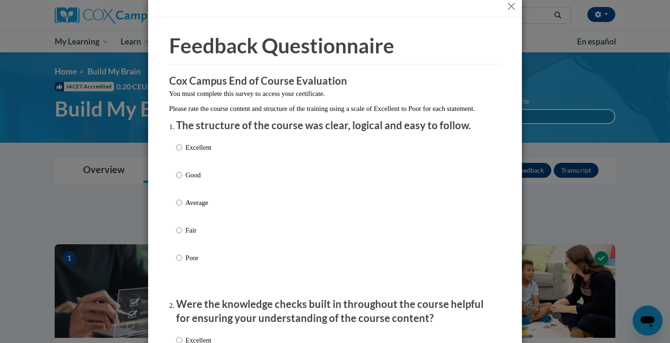
scroll to position [18, 0]
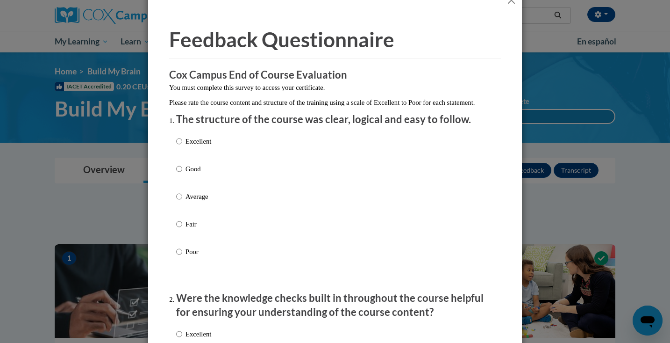
click at [178, 146] on input "Excellent" at bounding box center [179, 141] width 6 height 10
radio input "true"
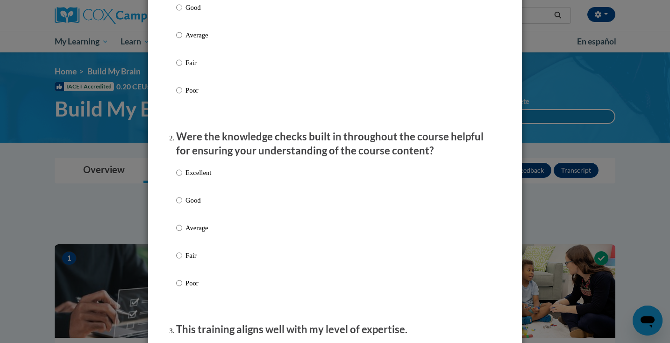
scroll to position [180, 0]
click at [185, 174] on div "Excellent Good Average Fair Poor" at bounding box center [193, 234] width 35 height 145
click at [185, 176] on label "Excellent" at bounding box center [193, 179] width 35 height 25
click at [182, 176] on input "Excellent" at bounding box center [179, 172] width 6 height 10
radio input "true"
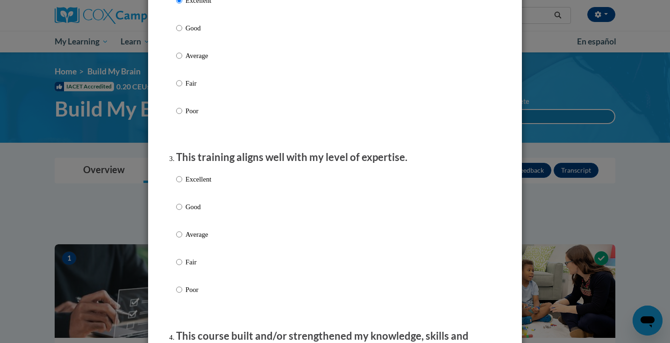
scroll to position [353, 0]
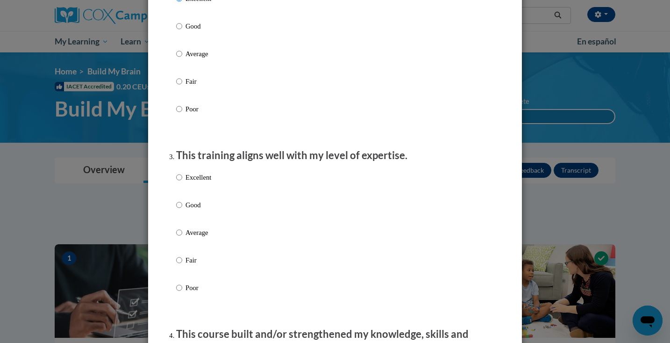
click at [177, 210] on input "Good" at bounding box center [179, 205] width 6 height 10
radio input "true"
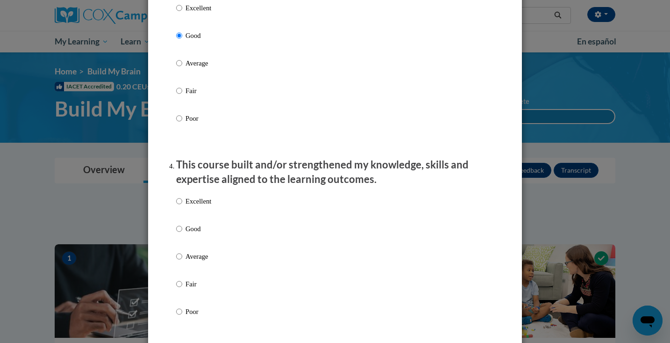
scroll to position [524, 0]
click at [180, 205] on input "Excellent" at bounding box center [179, 199] width 6 height 10
radio input "true"
click at [180, 229] on input "Good" at bounding box center [179, 227] width 6 height 10
radio input "true"
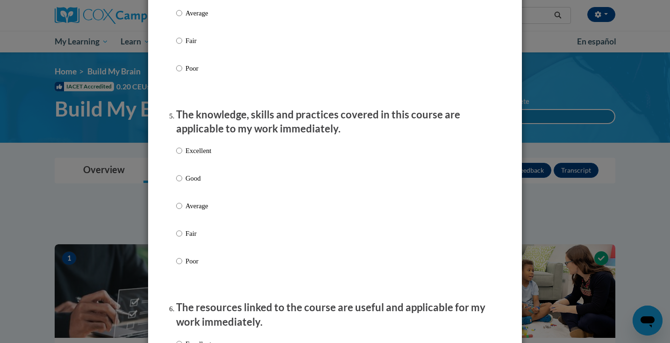
scroll to position [771, 0]
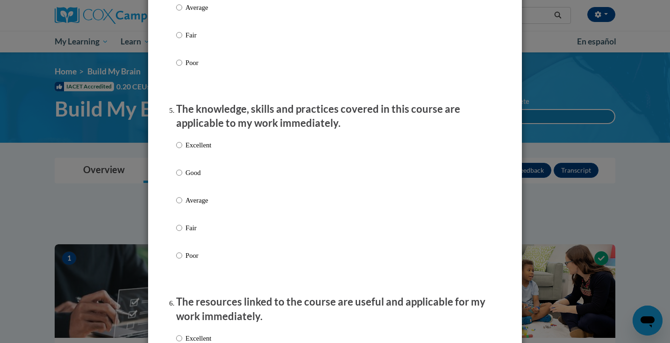
click at [178, 174] on input "Good" at bounding box center [179, 172] width 6 height 10
radio input "true"
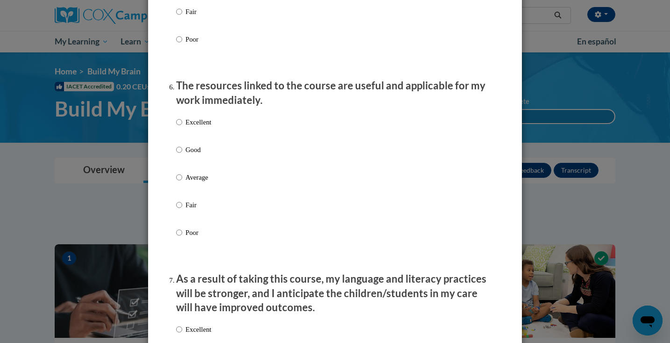
scroll to position [986, 0]
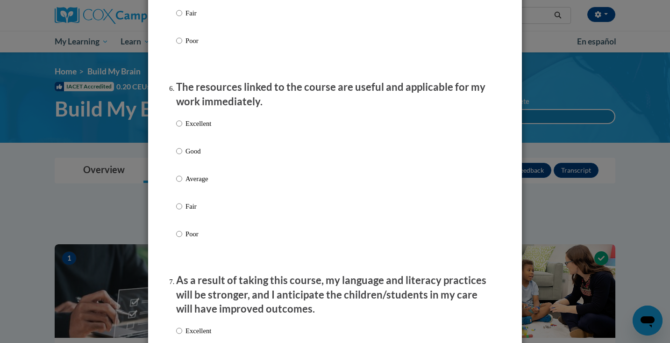
click at [179, 148] on div "Excellent Good Average Fair Poor" at bounding box center [193, 186] width 35 height 145
click at [179, 155] on input "Good" at bounding box center [179, 151] width 6 height 10
radio input "true"
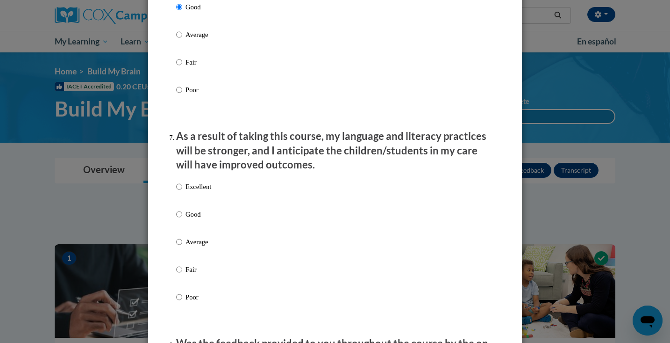
scroll to position [1134, 0]
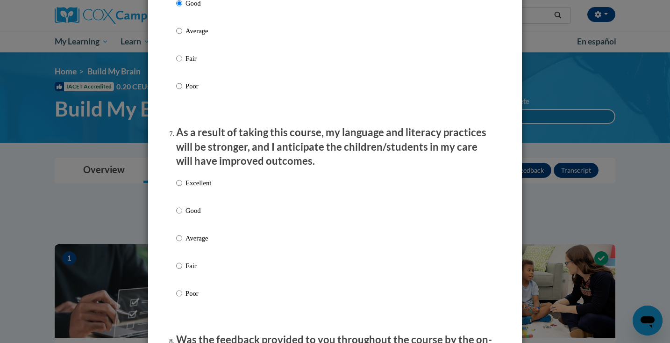
click at [179, 215] on input "Good" at bounding box center [179, 210] width 6 height 10
